Goal: Navigation & Orientation: Go to known website

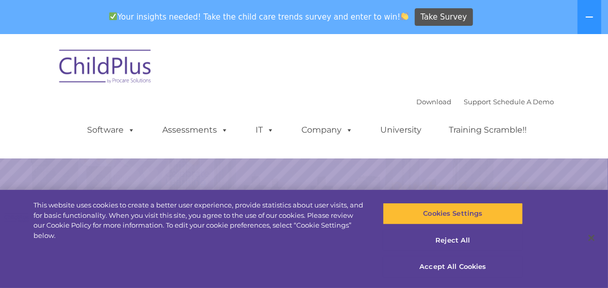
select select "MEDIUM"
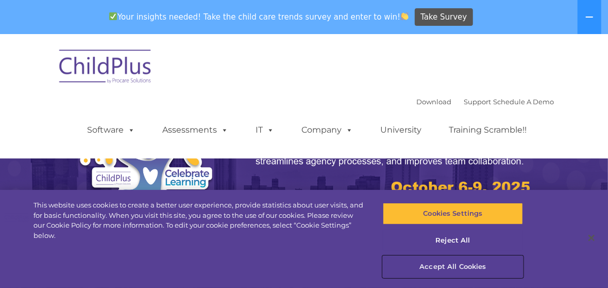
click at [447, 266] on button "Accept All Cookies" at bounding box center [453, 267] width 140 height 22
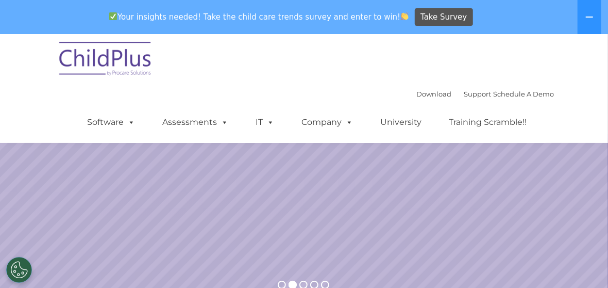
scroll to position [41, 0]
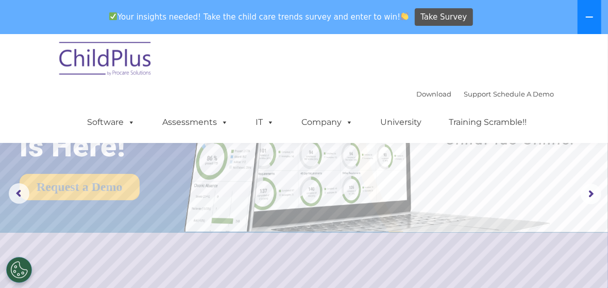
click at [587, 14] on icon at bounding box center [589, 17] width 8 height 8
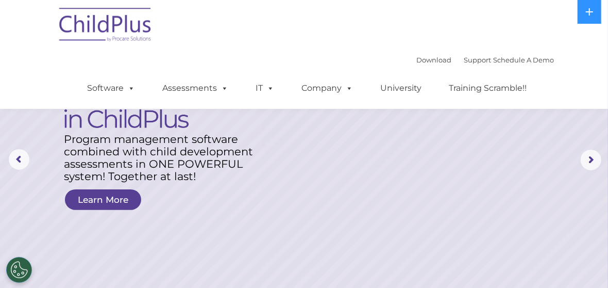
click at [95, 27] on img at bounding box center [105, 27] width 103 height 52
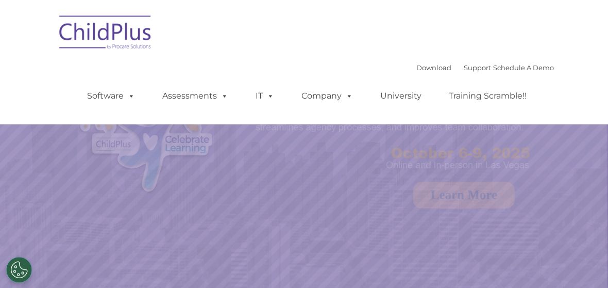
select select "MEDIUM"
